Goal: Find specific page/section: Find specific page/section

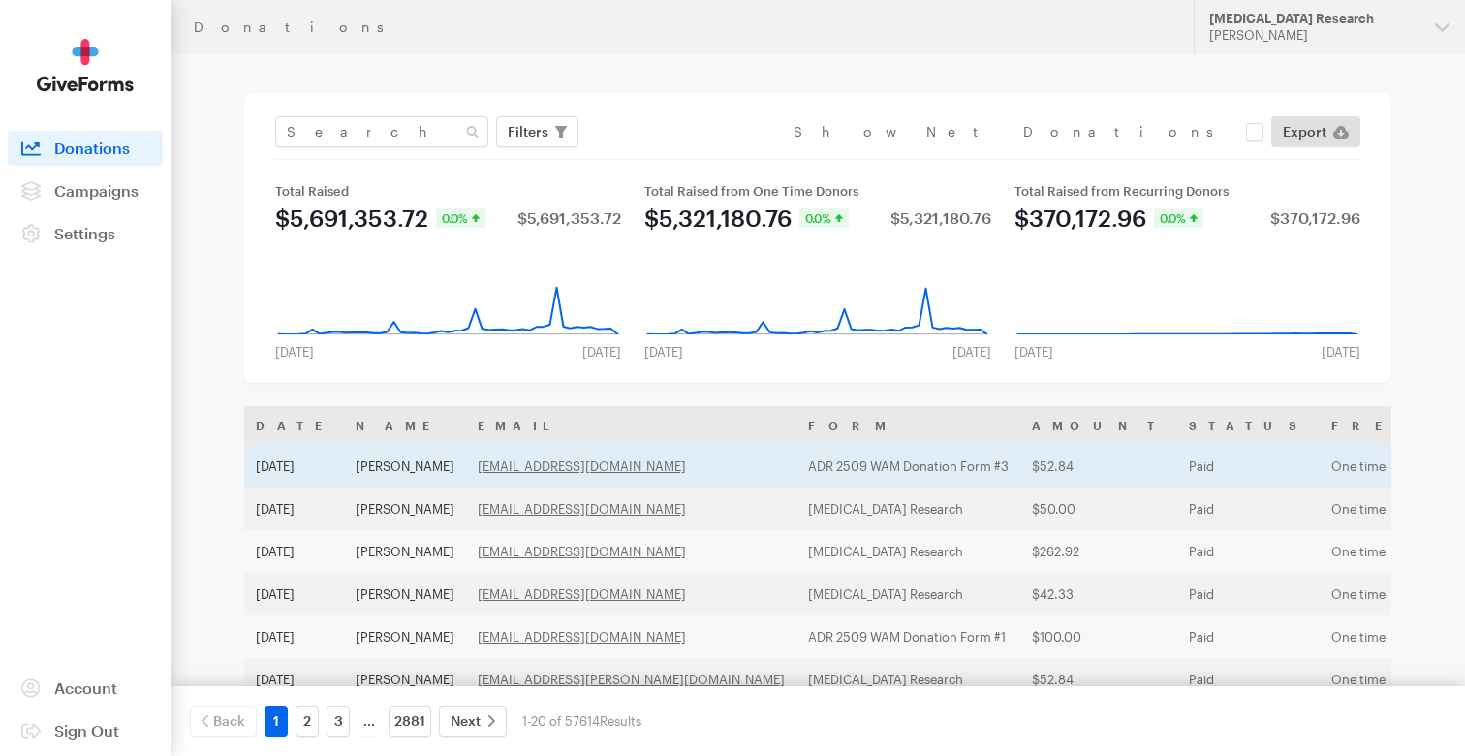
click at [424, 459] on td "[PERSON_NAME]" at bounding box center [405, 466] width 122 height 43
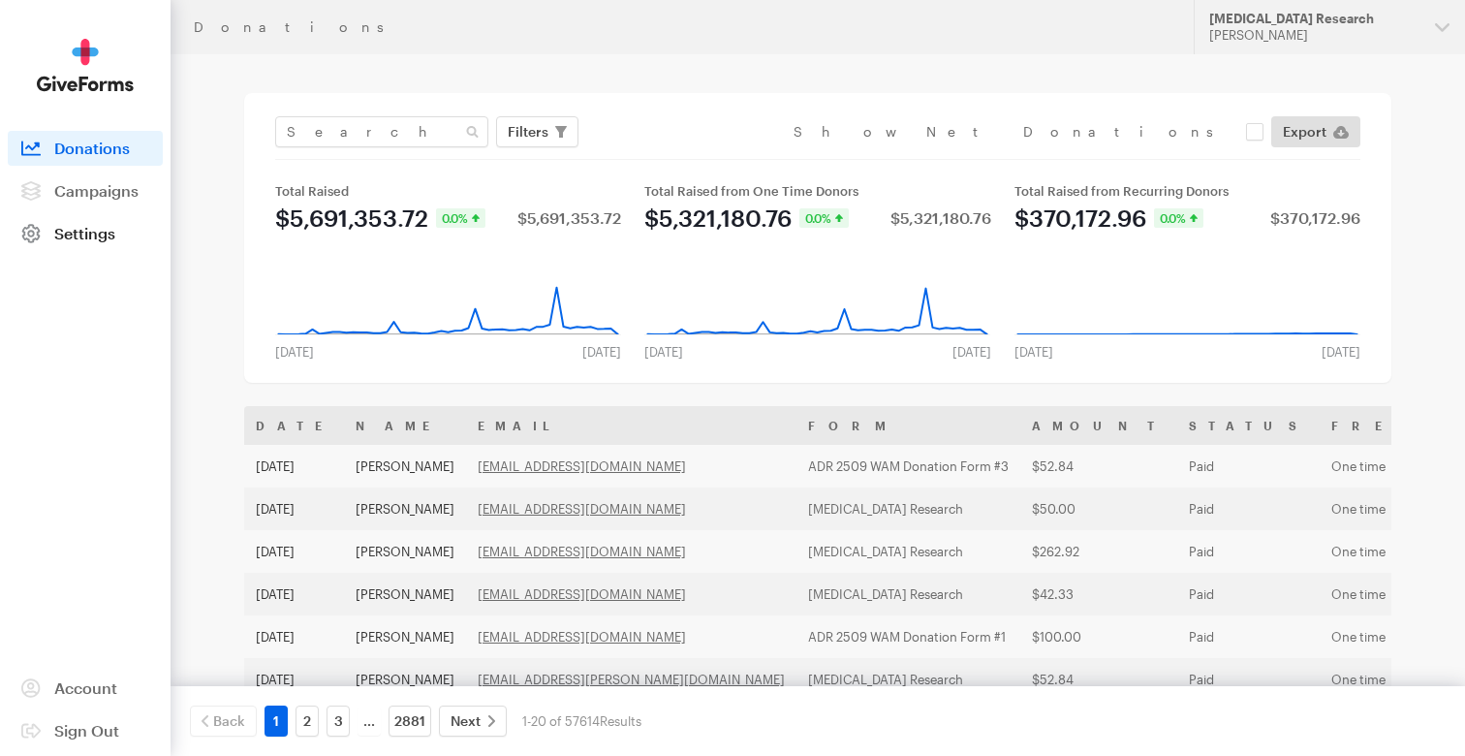
click at [121, 229] on link "Settings" at bounding box center [85, 233] width 155 height 35
